Goal: Information Seeking & Learning: Learn about a topic

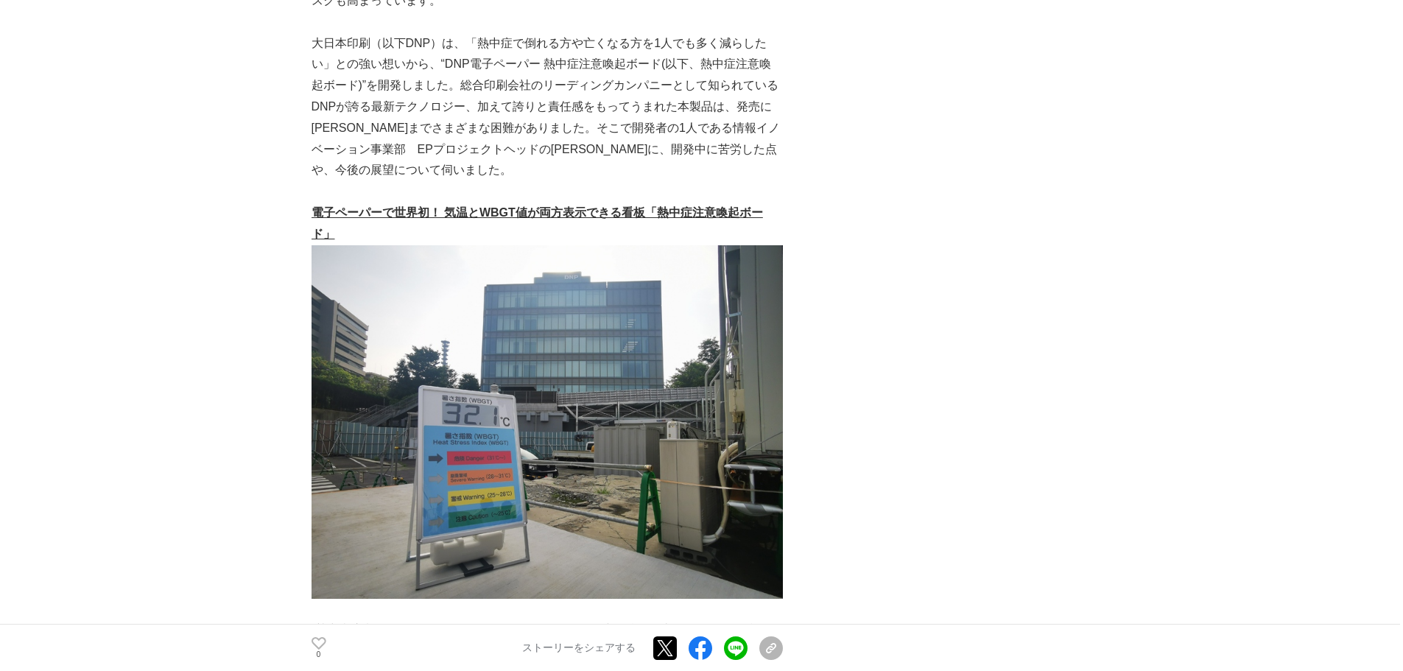
scroll to position [810, 0]
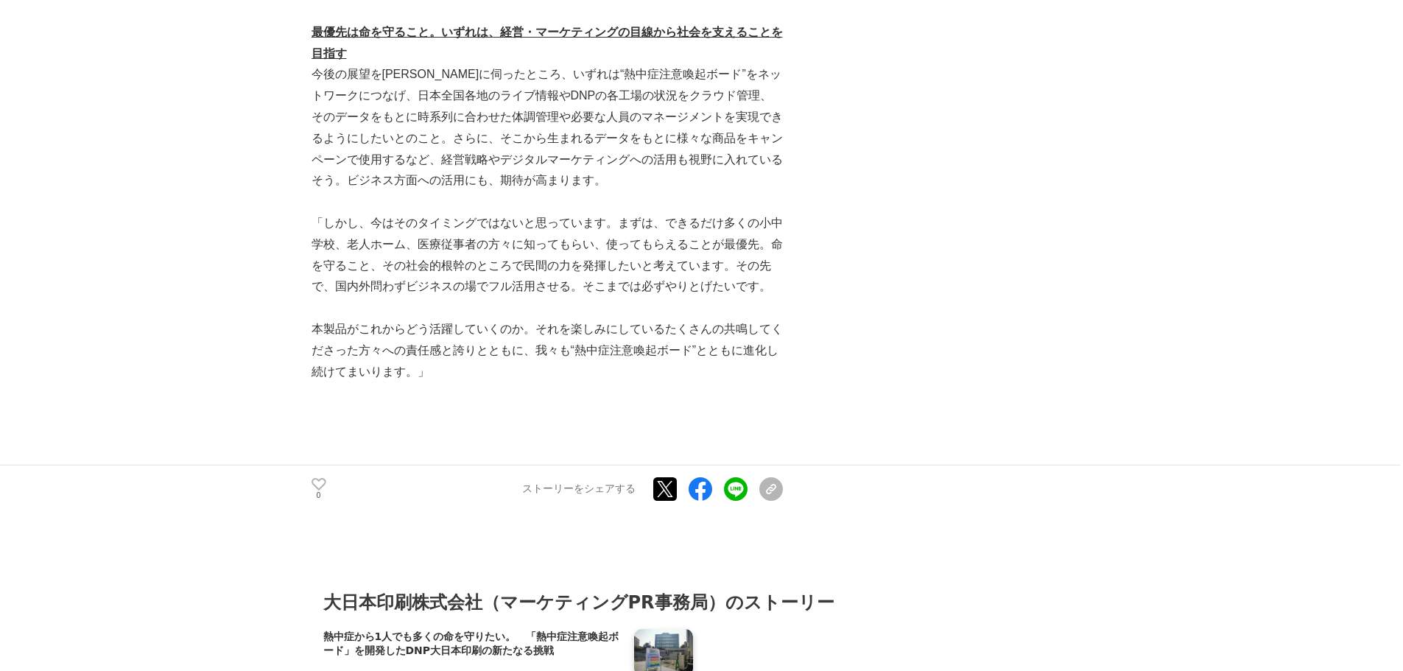
scroll to position [3978, 0]
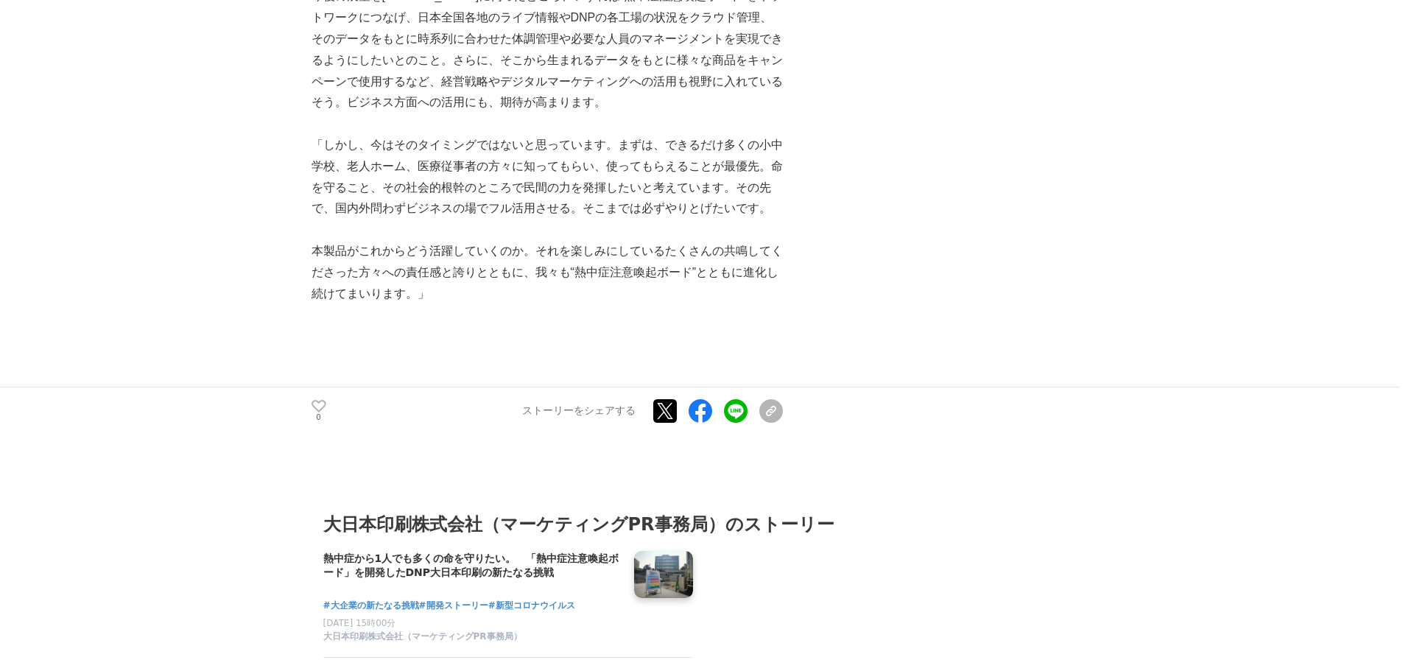
drag, startPoint x: 493, startPoint y: 306, endPoint x: 481, endPoint y: 299, distance: 13.5
click at [479, 299] on p "本製品がこれからどう活躍していくのか。それを楽しみにしているたくさんの共鳴してくださった方々への責任感と誇りとともに、我々も“熱中症注意喚起ボード”とともに進…" at bounding box center [547, 272] width 471 height 63
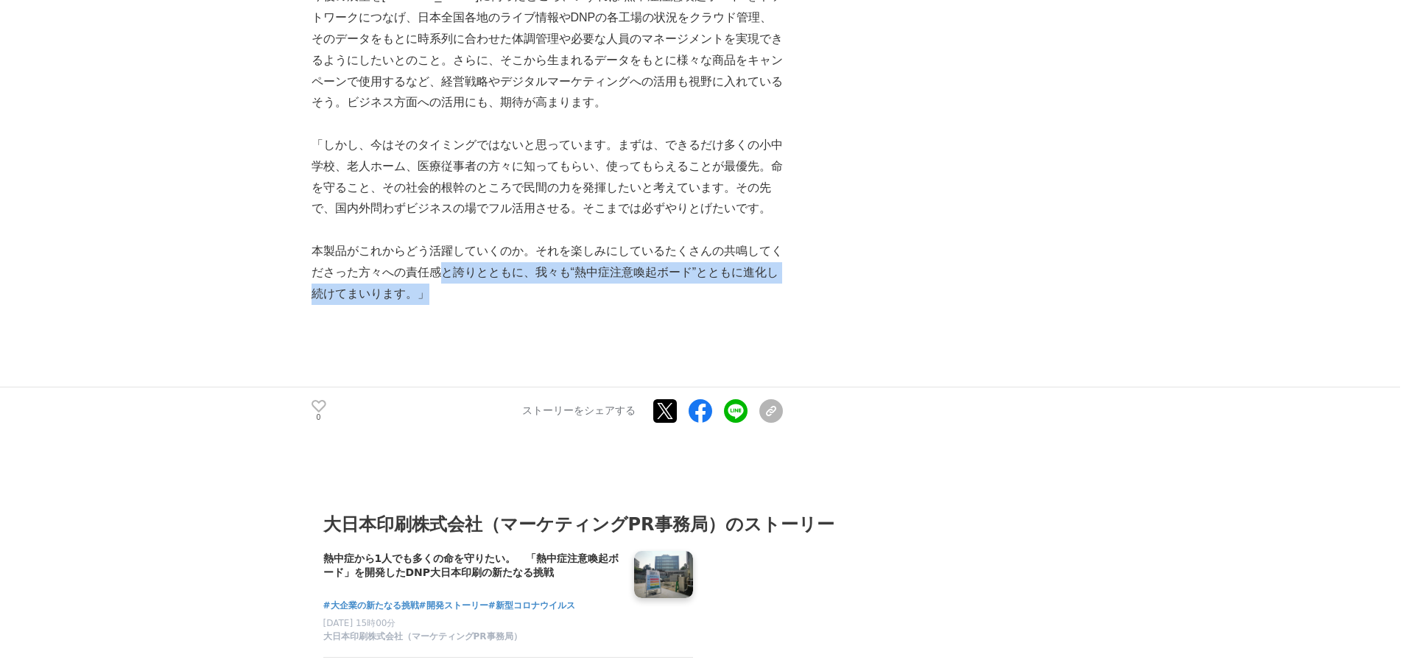
drag, startPoint x: 457, startPoint y: 300, endPoint x: 445, endPoint y: 265, distance: 36.6
click at [445, 265] on p "本製品がこれからどう活躍していくのか。それを楽しみにしているたくさんの共鳴してくださった方々への責任感と誇りとともに、我々も“熱中症注意喚起ボード”とともに進…" at bounding box center [547, 272] width 471 height 63
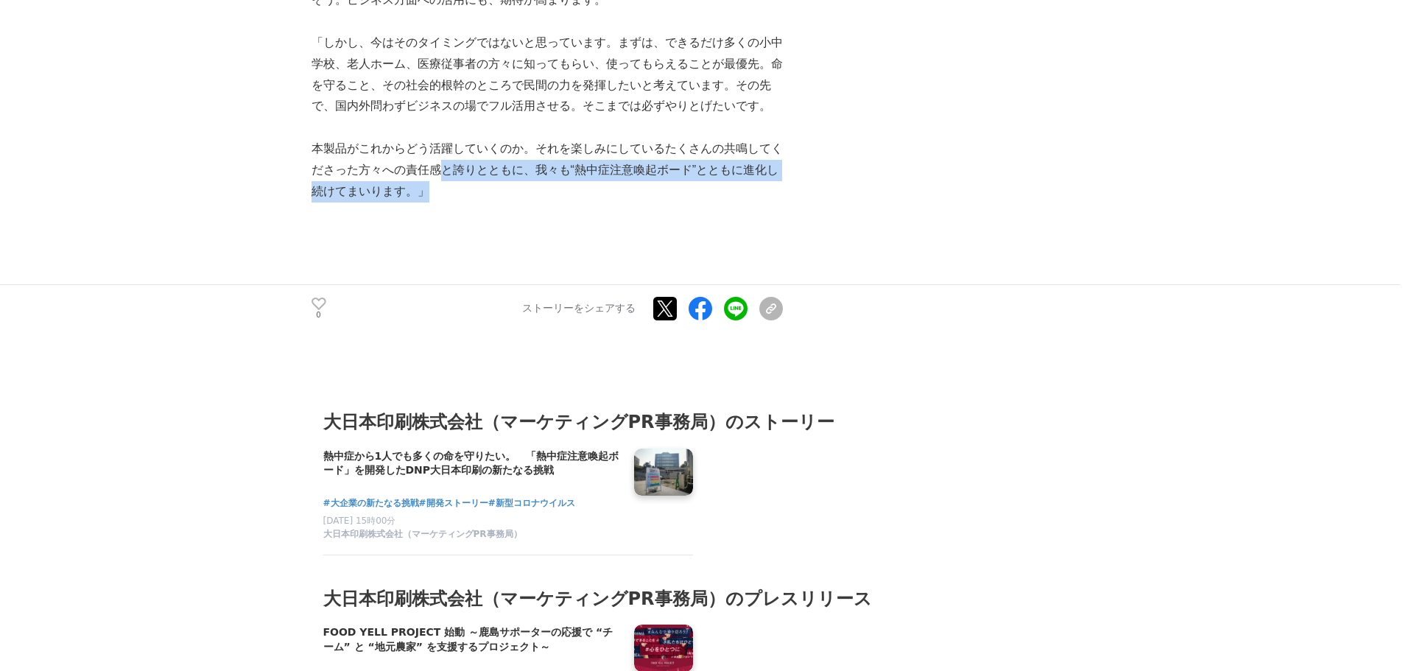
scroll to position [4052, 0]
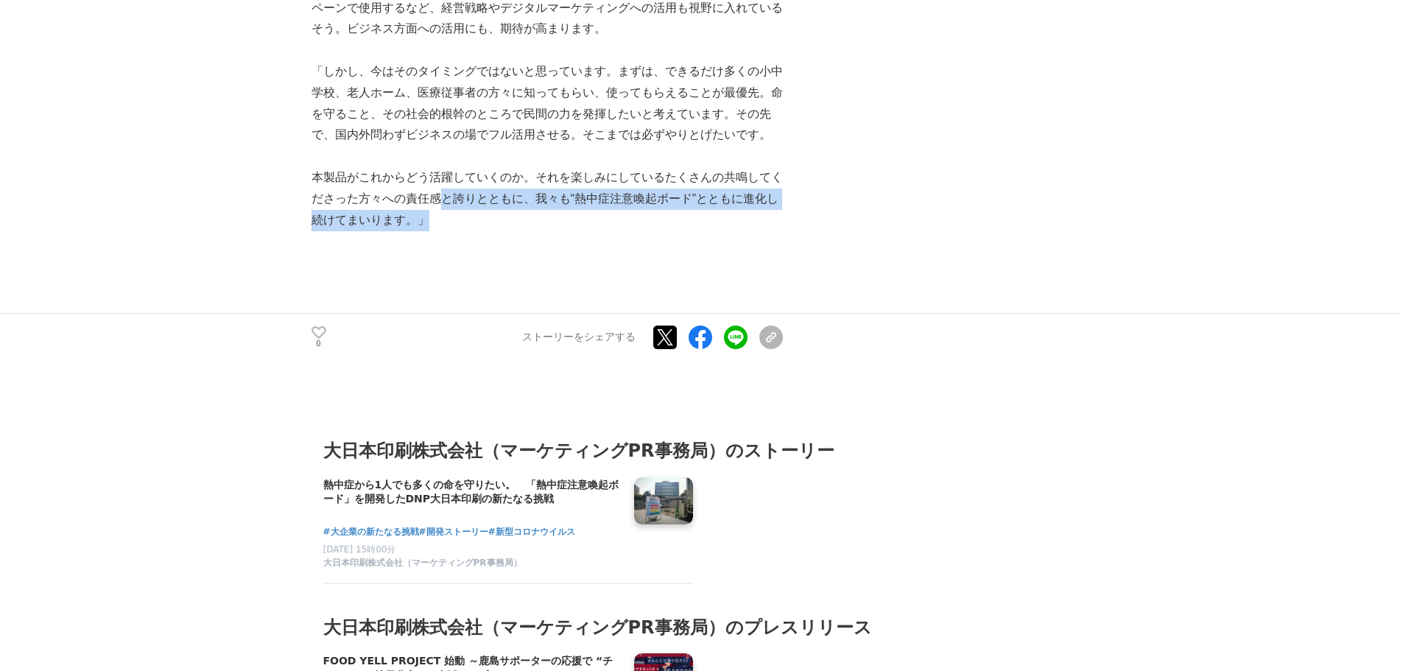
click at [443, 223] on p "本製品がこれからどう活躍していくのか。それを楽しみにしているたくさんの共鳴してくださった方々への責任感と誇りとともに、我々も“熱中症注意喚起ボード”とともに進…" at bounding box center [547, 198] width 471 height 63
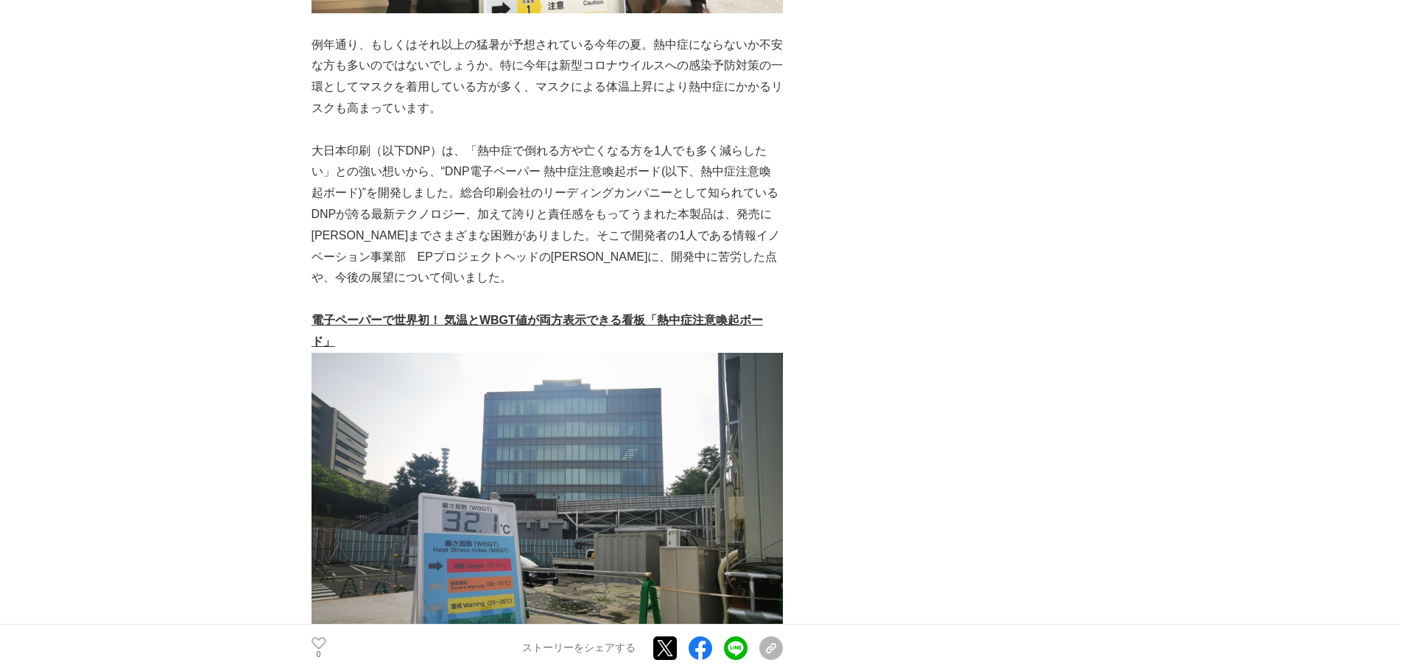
scroll to position [0, 0]
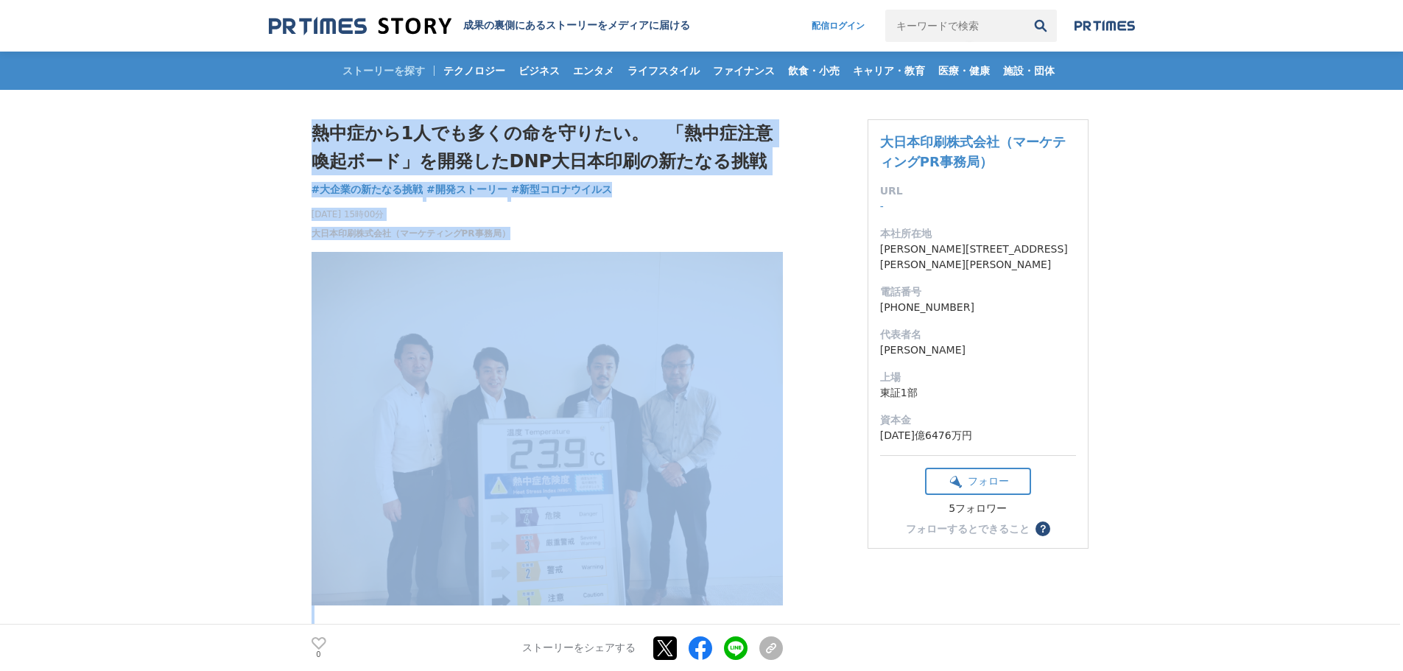
drag, startPoint x: 456, startPoint y: 222, endPoint x: 317, endPoint y: 120, distance: 172.2
copy section "lorem0ipsumdolorsi。　「ametconsec」adipiSCIngelitseddoe temporinci #utlaboreet #do…"
click at [631, 146] on h1 "熱中症から1人でも多くの命を守りたい。　「熱中症注意喚起ボード」を開発したDNP大日本印刷の新たなる挑戦" at bounding box center [547, 147] width 471 height 57
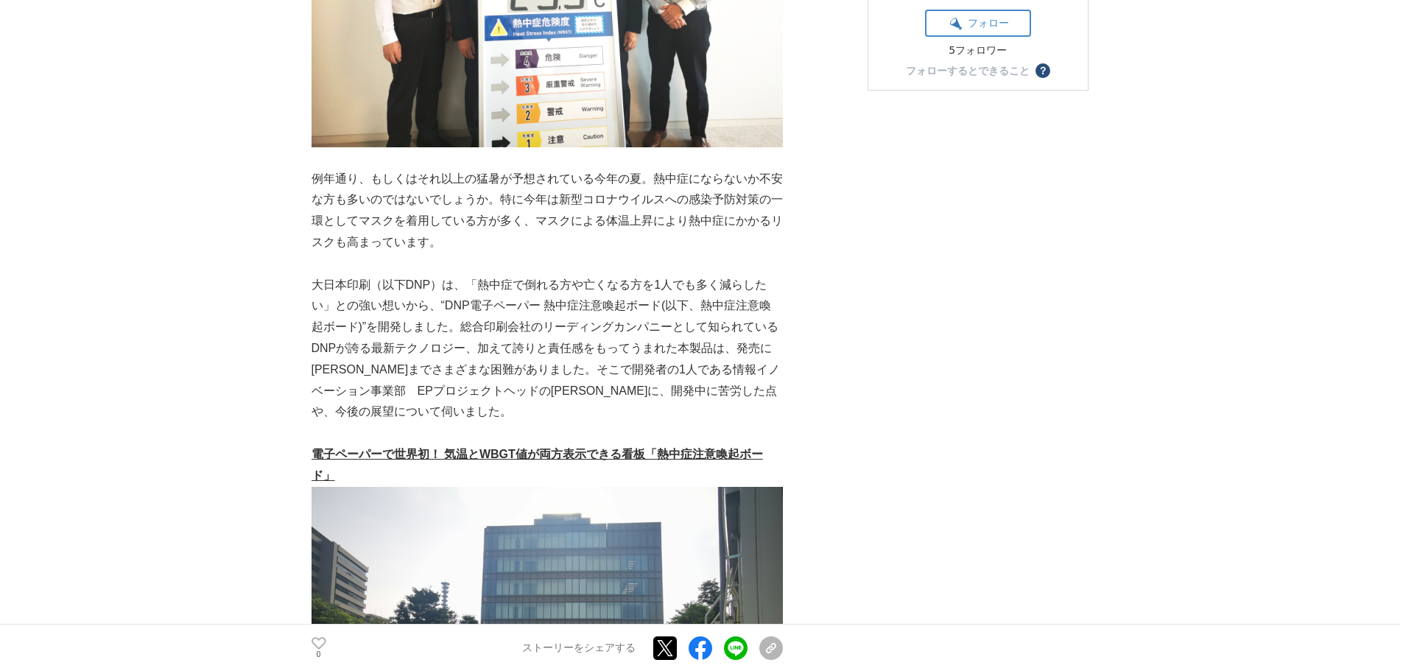
scroll to position [589, 0]
